Goal: Task Accomplishment & Management: Complete application form

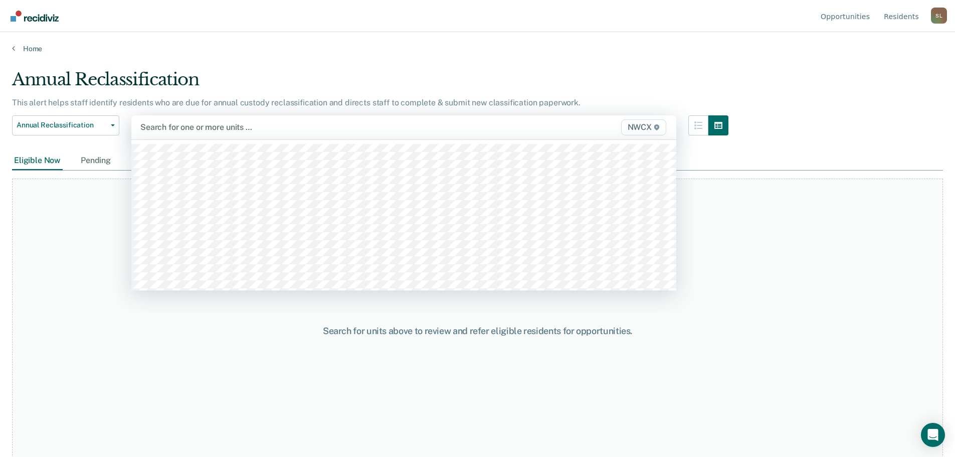
click at [465, 129] on span "NWCX" at bounding box center [643, 127] width 45 height 16
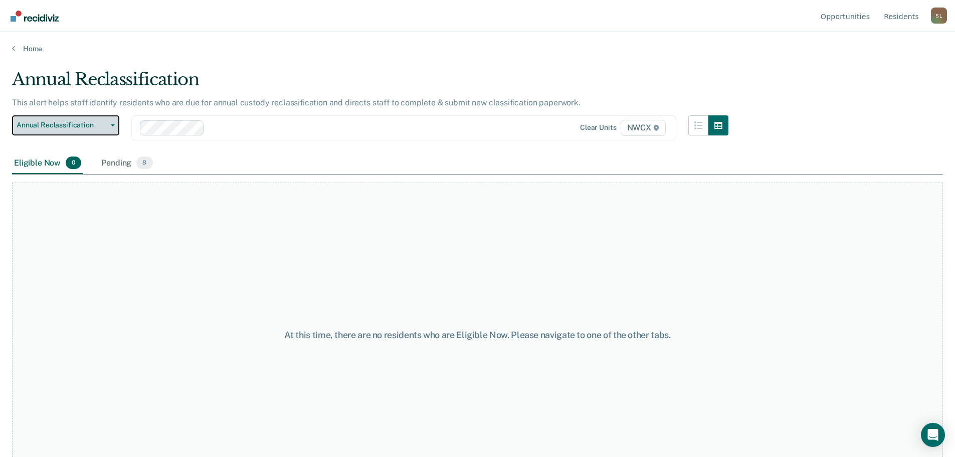
click at [110, 124] on span "button" at bounding box center [111, 125] width 8 height 2
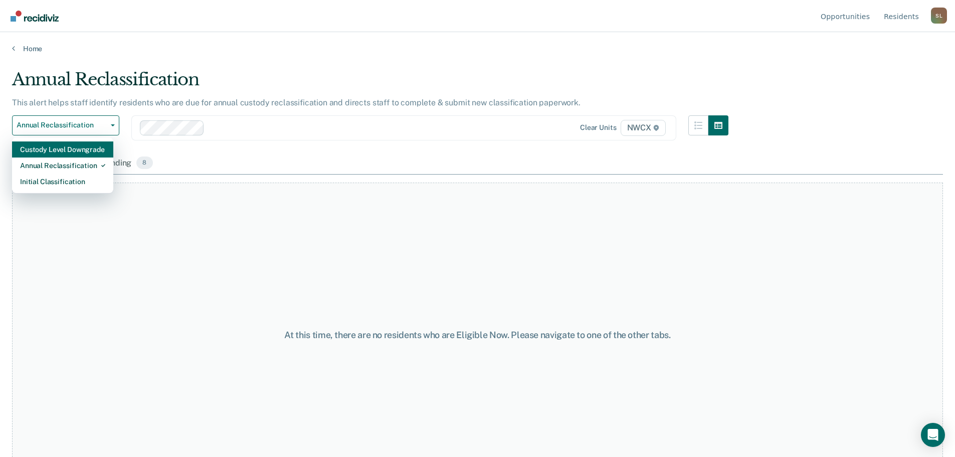
click at [95, 149] on div "Custody Level Downgrade" at bounding box center [62, 149] width 85 height 16
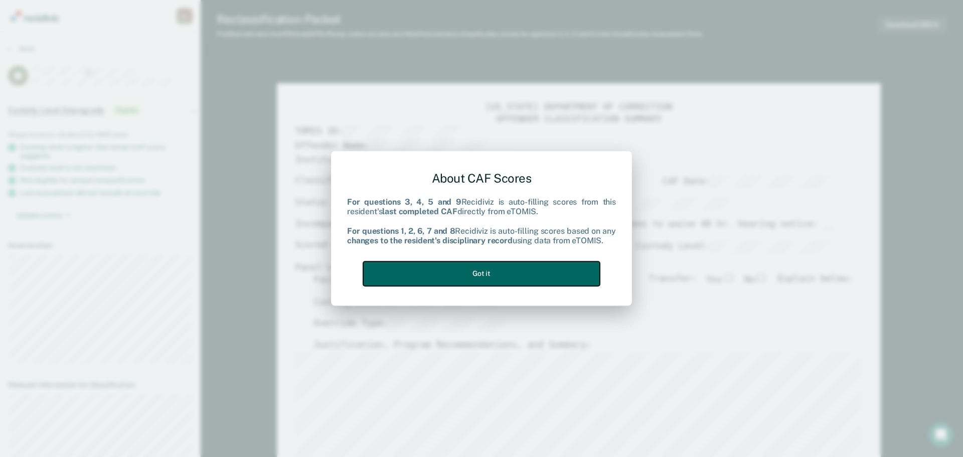
click at [465, 270] on button "Got it" at bounding box center [481, 273] width 237 height 25
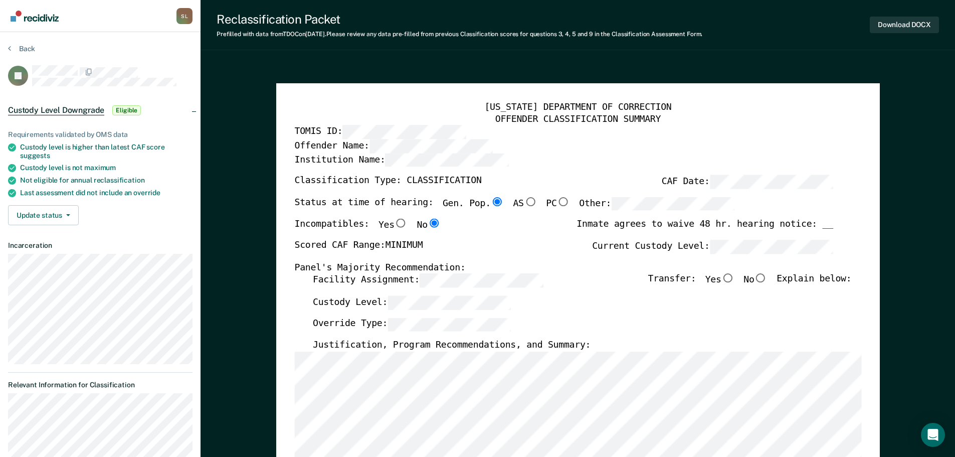
click at [465, 277] on input "No" at bounding box center [760, 278] width 13 height 9
type textarea "x"
radio input "true"
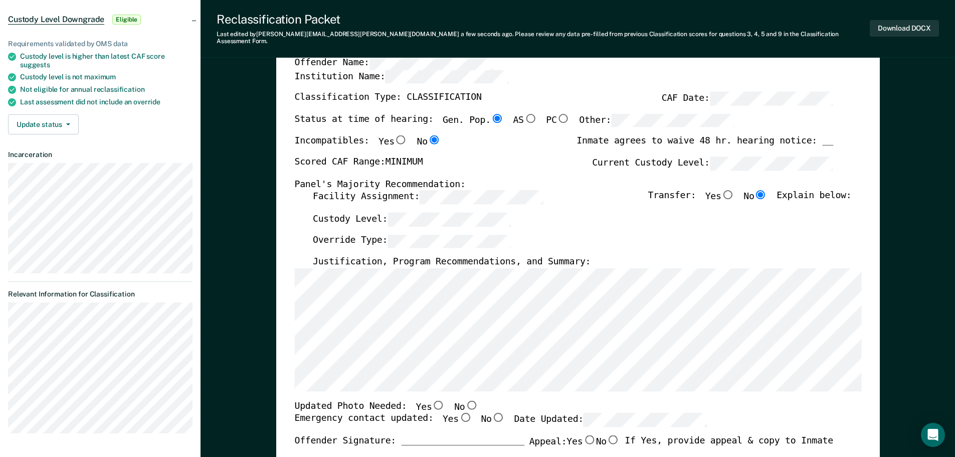
scroll to position [100, 0]
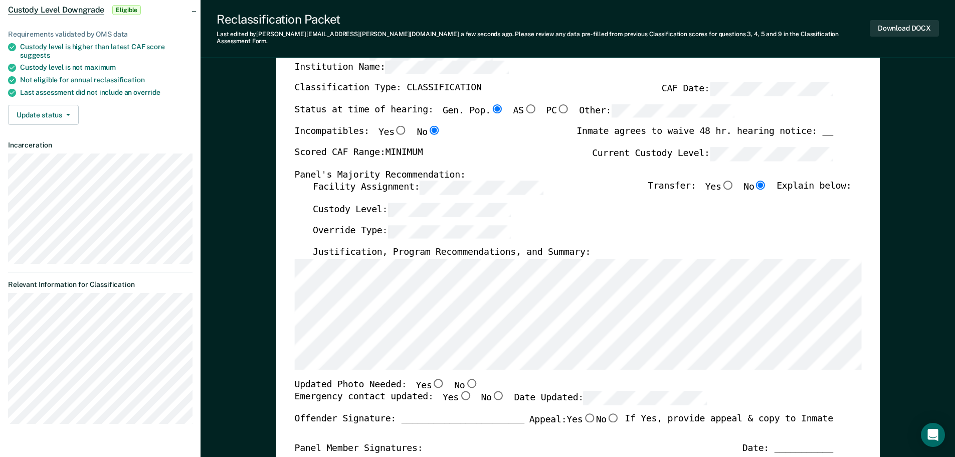
click at [465, 378] on input "No" at bounding box center [471, 382] width 13 height 9
type textarea "x"
radio input "true"
click at [458, 391] on input "Yes" at bounding box center [464, 395] width 13 height 9
type textarea "x"
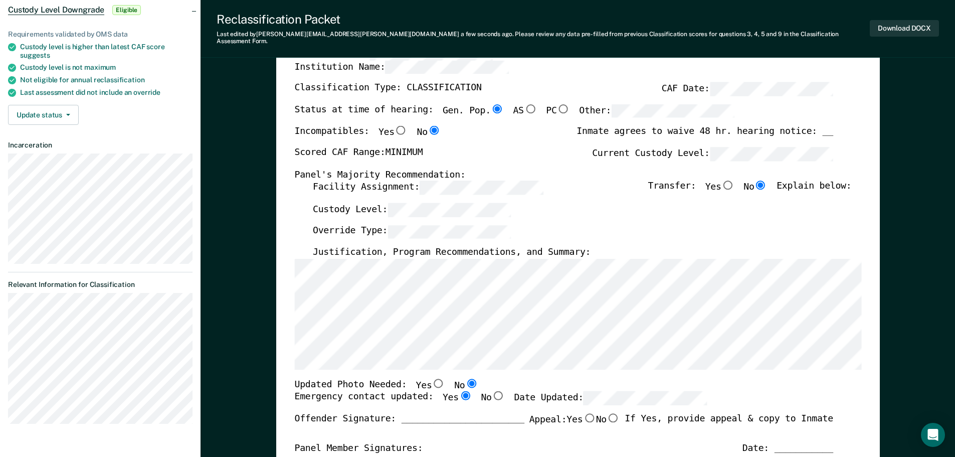
radio input "true"
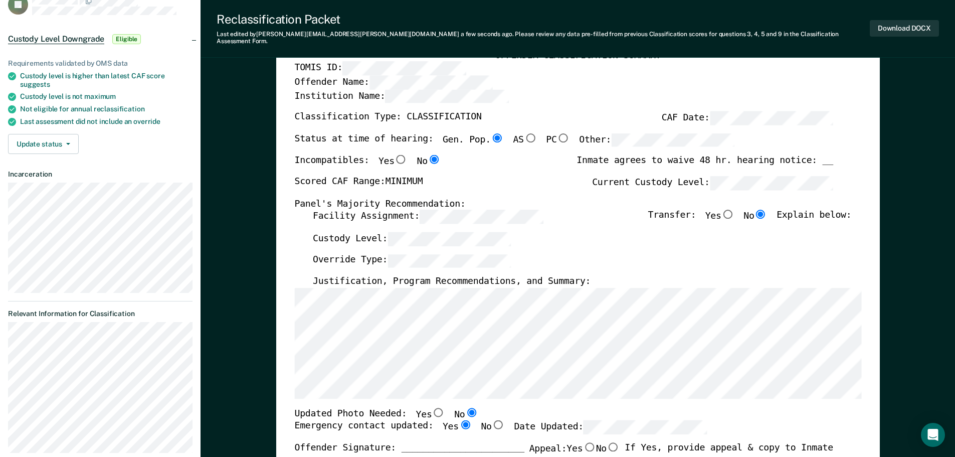
scroll to position [0, 0]
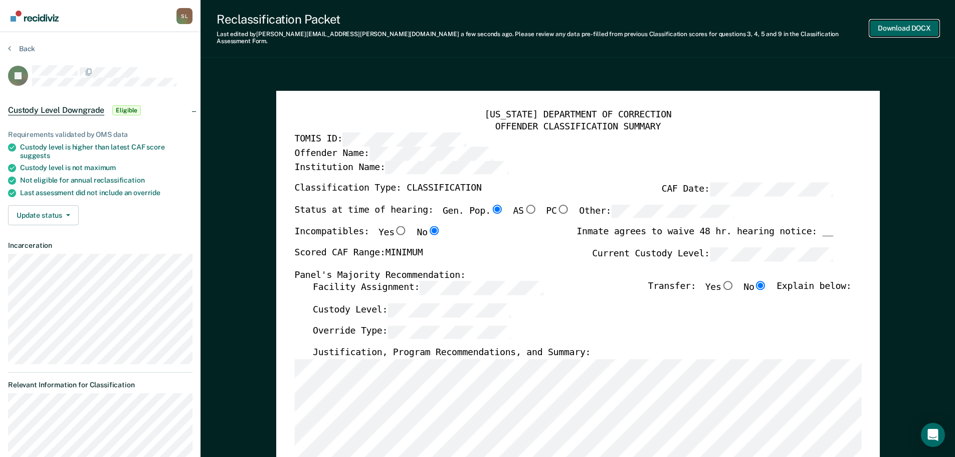
click at [465, 28] on button "Download DOCX" at bounding box center [904, 28] width 69 height 17
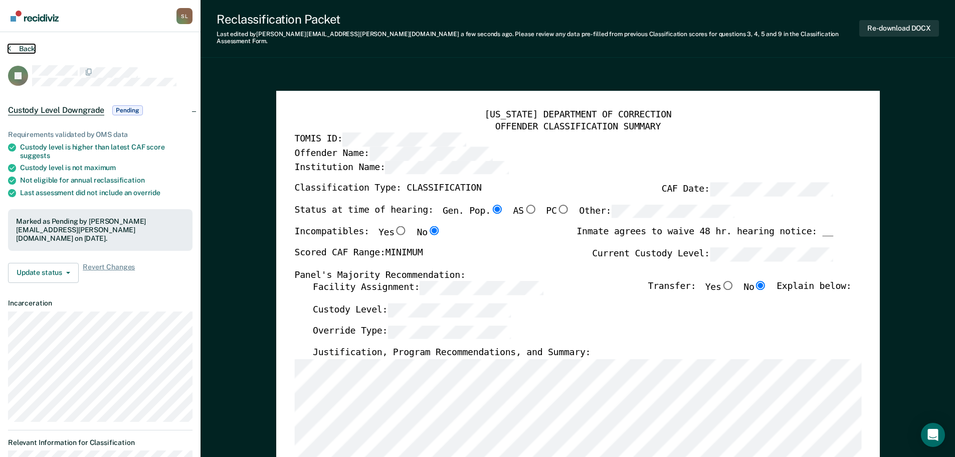
click at [22, 48] on button "Back" at bounding box center [21, 48] width 27 height 9
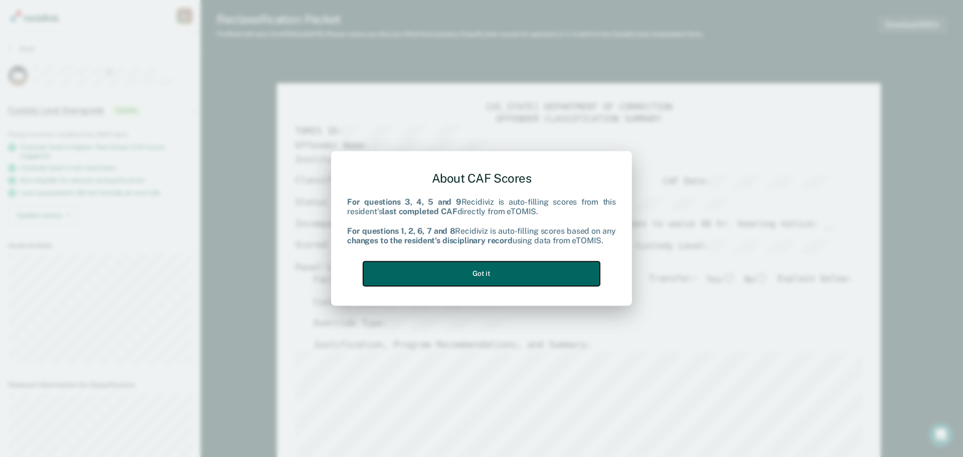
click at [465, 281] on button "Got it" at bounding box center [481, 273] width 237 height 25
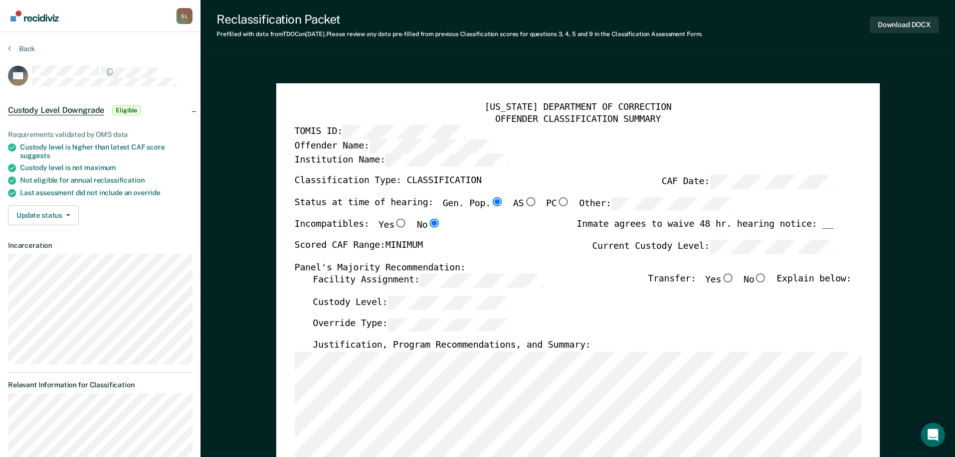
click at [465, 281] on input "No" at bounding box center [760, 278] width 13 height 9
type textarea "x"
radio input "true"
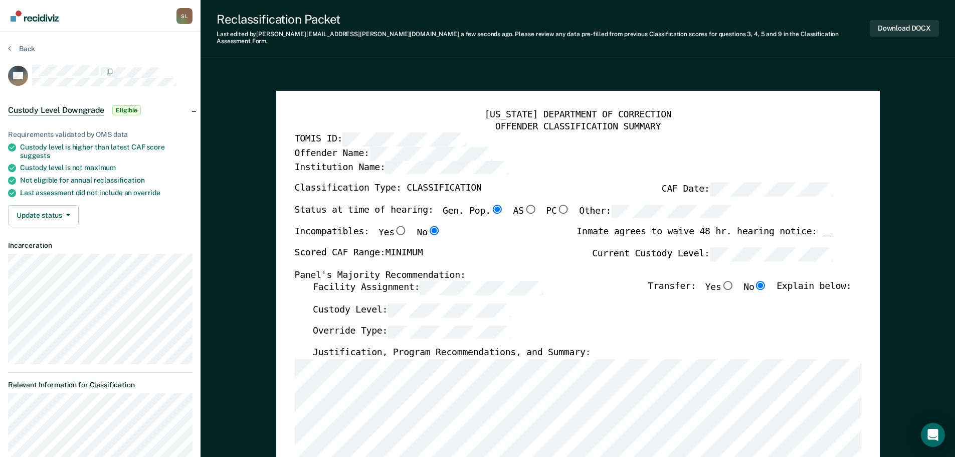
scroll to position [50, 0]
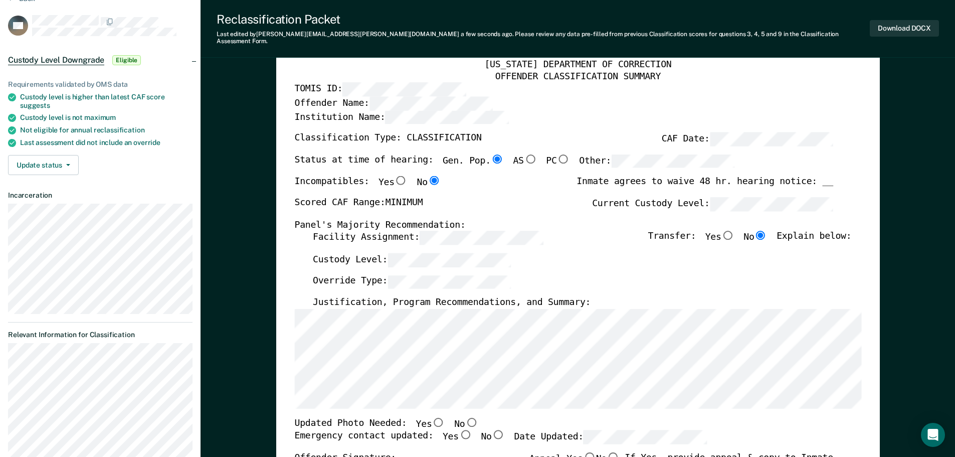
click at [465, 417] on input "No" at bounding box center [471, 421] width 13 height 9
type textarea "x"
radio input "true"
click at [458, 430] on input "Yes" at bounding box center [464, 434] width 13 height 9
type textarea "x"
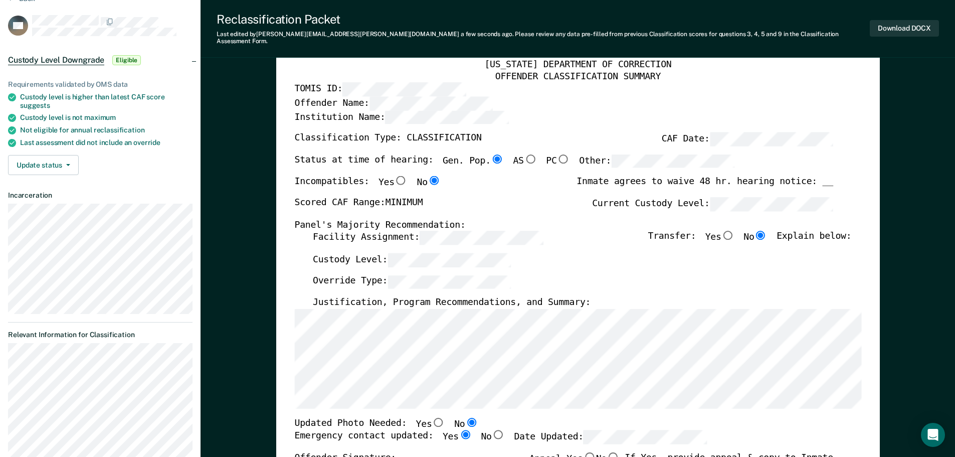
radio input "true"
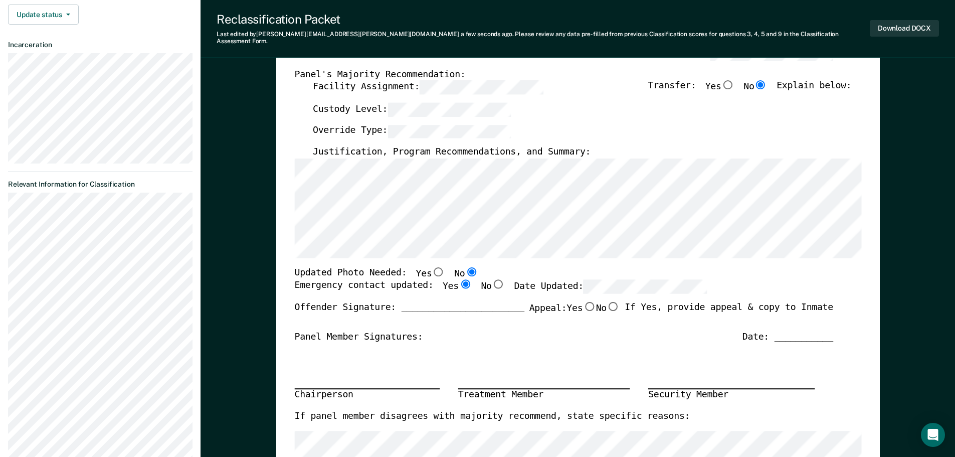
scroll to position [0, 0]
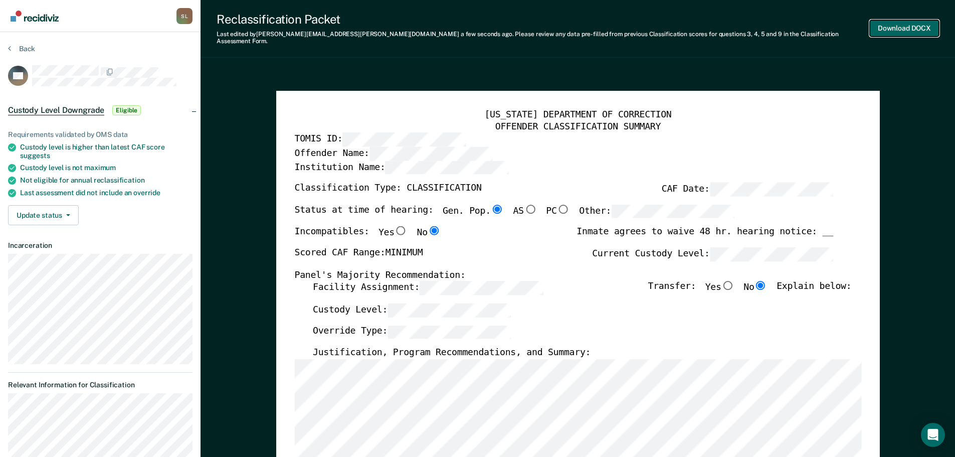
click at [465, 24] on button "Download DOCX" at bounding box center [904, 28] width 69 height 17
type textarea "x"
